Goal: Task Accomplishment & Management: Use online tool/utility

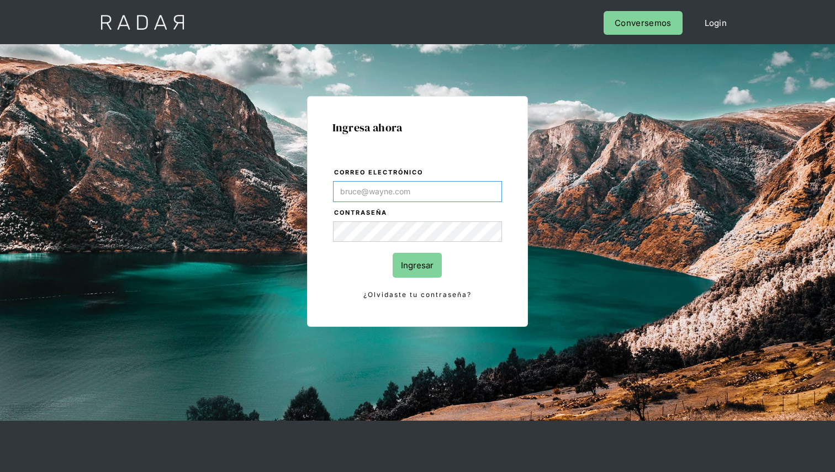
type input "[PERSON_NAME][EMAIL_ADDRESS][DOMAIN_NAME]"
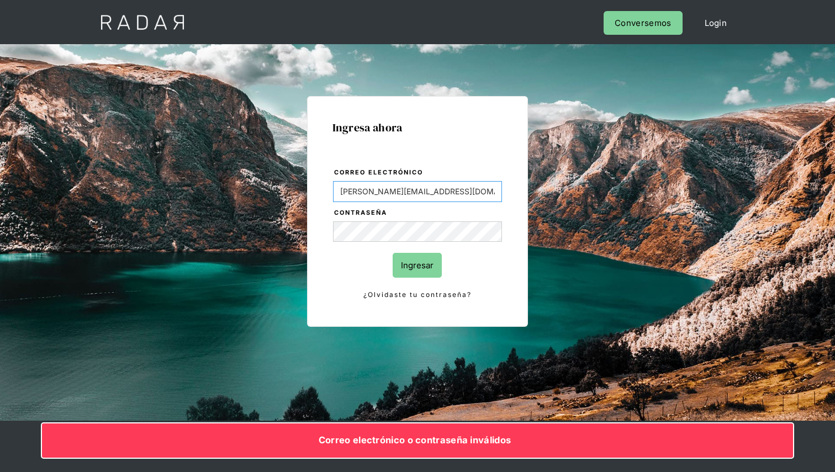
click at [455, 192] on input "[PERSON_NAME][EMAIL_ADDRESS][DOMAIN_NAME]" at bounding box center [418, 191] width 170 height 21
click at [699, 243] on div "Ingresa ahora Correo electrónico daniela@somosradar.com Contraseña Ingresar ¿Ol…" at bounding box center [417, 232] width 835 height 377
click at [487, 191] on body "Cargando... Cerrar sesión Perfil Login Conversemos Ingresa ahora Correo electró…" at bounding box center [417, 284] width 835 height 569
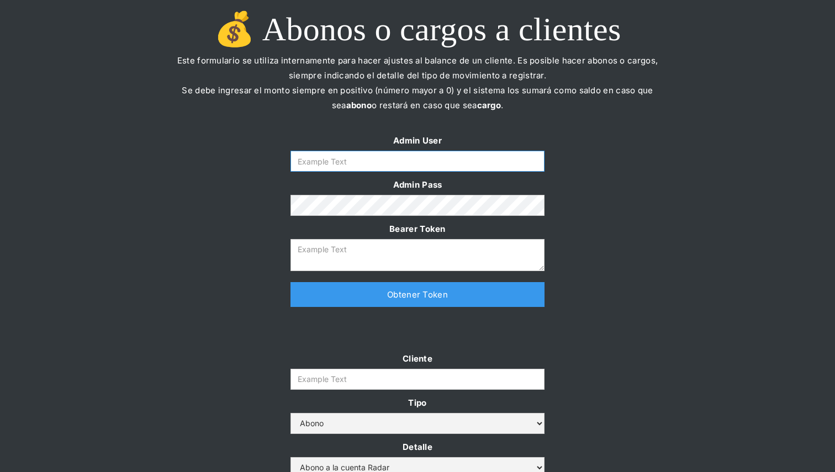
click at [335, 166] on input "Form" at bounding box center [418, 161] width 254 height 21
type input "[PERSON_NAME][EMAIL_ADDRESS][DOMAIN_NAME]"
click at [353, 294] on link "Obtener Token" at bounding box center [418, 294] width 254 height 25
type textarea "eyJhbGciOiJSUzI1NiIsInR5cCI6IkpXVCJ9.eyJkYXRhIjp7ImlkIjoiZGFuaWVsYUBzb21vc3JhZG…"
click at [352, 378] on input "Cliente" at bounding box center [418, 379] width 254 height 21
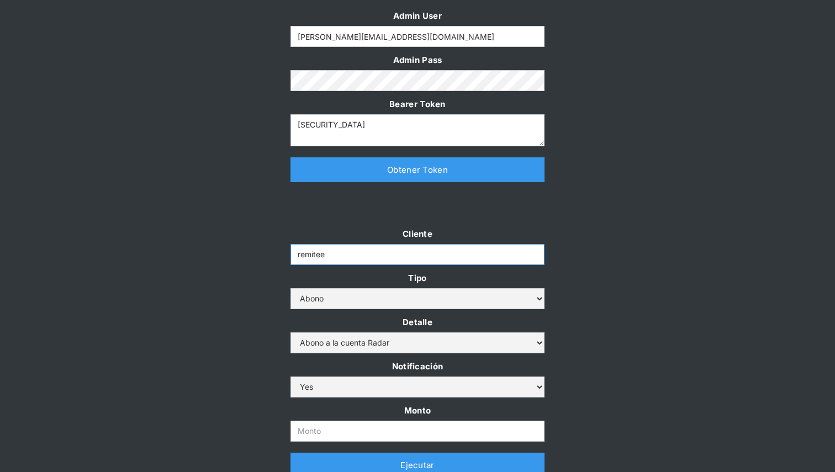
scroll to position [146, 0]
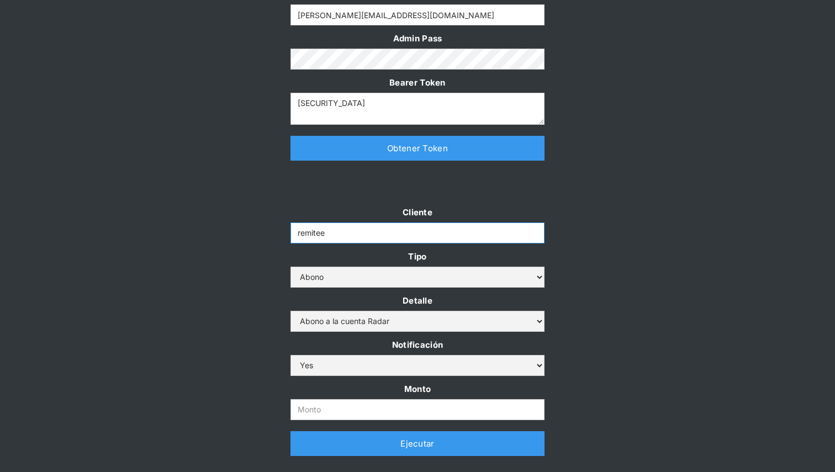
type input "remitee"
click at [533, 319] on select "Abono a la cuenta Radar Devolución por altos montos" at bounding box center [418, 321] width 254 height 21
click at [532, 277] on select "Abono Cargo" at bounding box center [418, 277] width 254 height 21
select select "cargo"
click at [504, 322] on select "Cargo por altos montos Ajuste a la cuenta Cobro comisión Radar" at bounding box center [418, 321] width 254 height 21
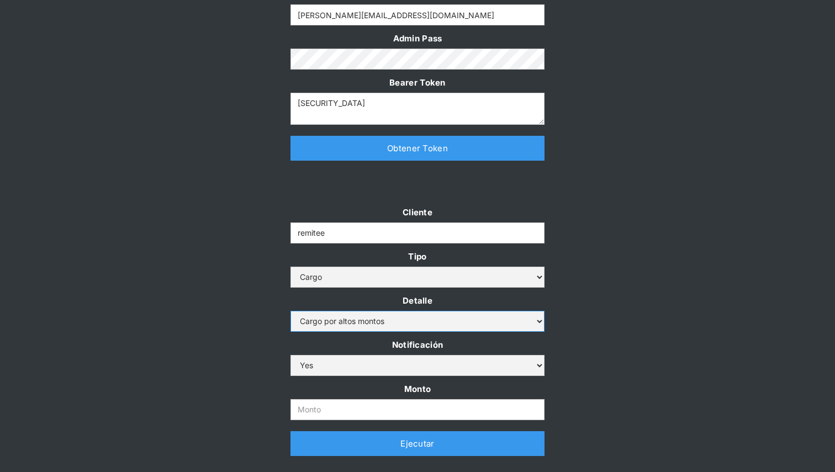
select select "4"
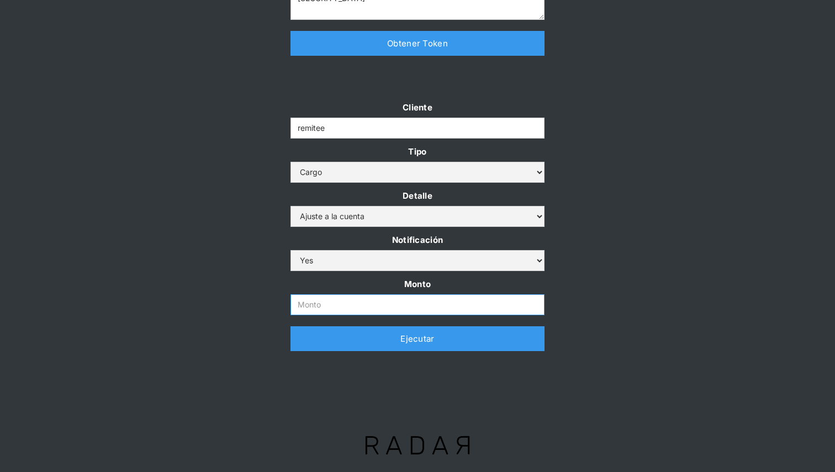
click at [322, 304] on input "Monto" at bounding box center [418, 304] width 254 height 21
paste input "15,000,000"
type input "15.000.000"
click at [230, 238] on div "Cliente remitee Tipo Abono Cargo Detalle Cargo por altos montos Ajuste a la cue…" at bounding box center [417, 231] width 835 height 262
click at [382, 346] on link "Ejecutar" at bounding box center [418, 339] width 254 height 25
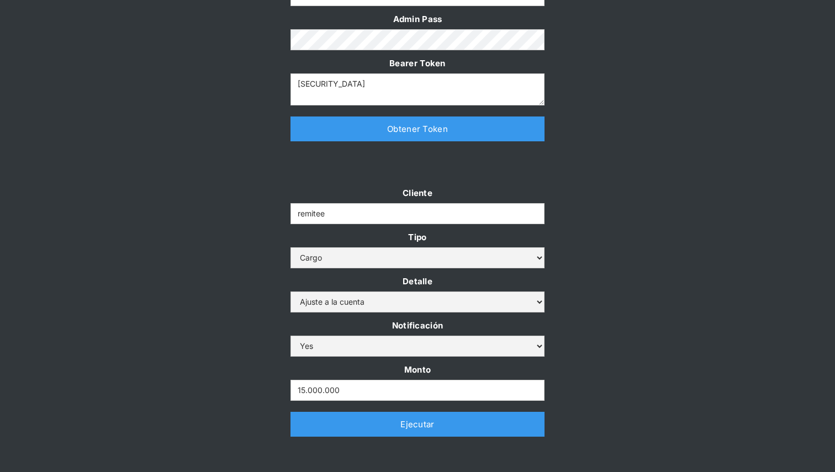
scroll to position [183, 0]
